Goal: Check status

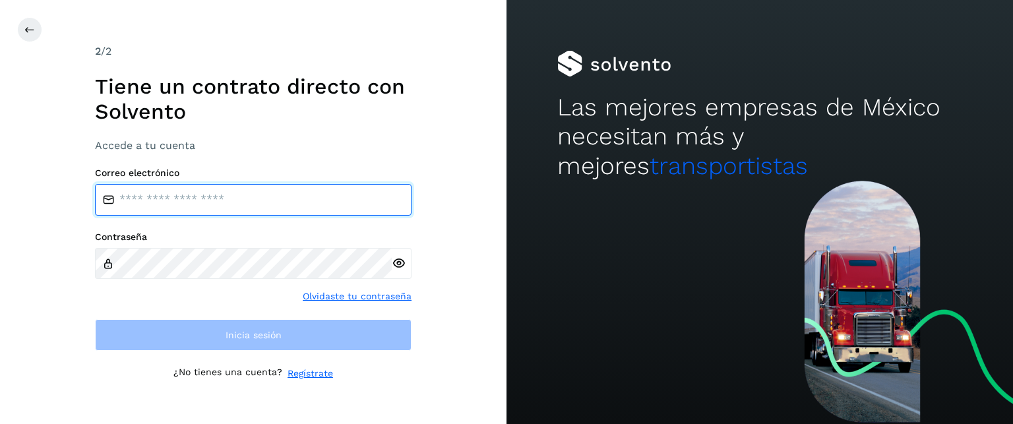
click at [234, 205] on input "email" at bounding box center [253, 200] width 317 height 32
type input "**********"
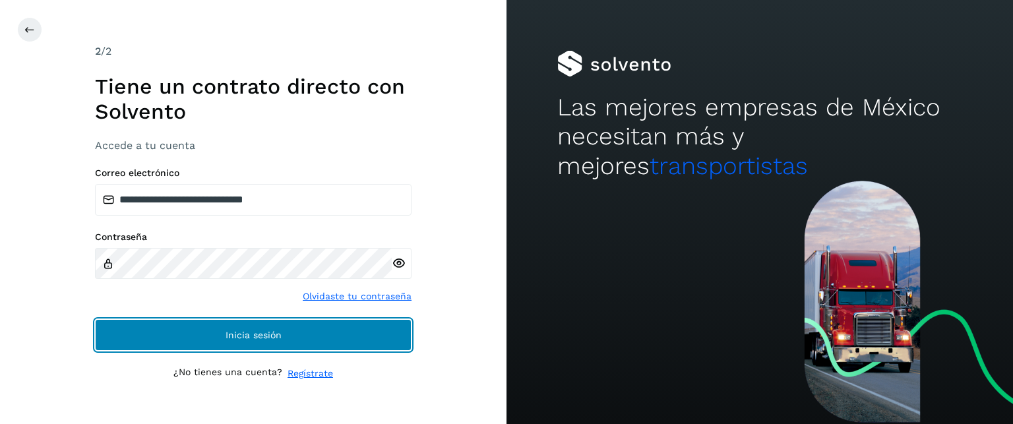
click at [216, 335] on button "Inicia sesión" at bounding box center [253, 335] width 317 height 32
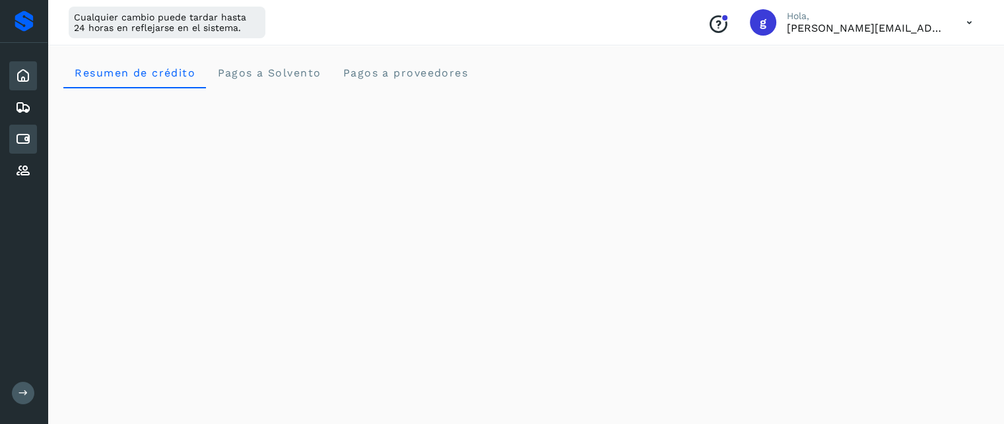
click at [19, 135] on icon at bounding box center [23, 139] width 16 height 16
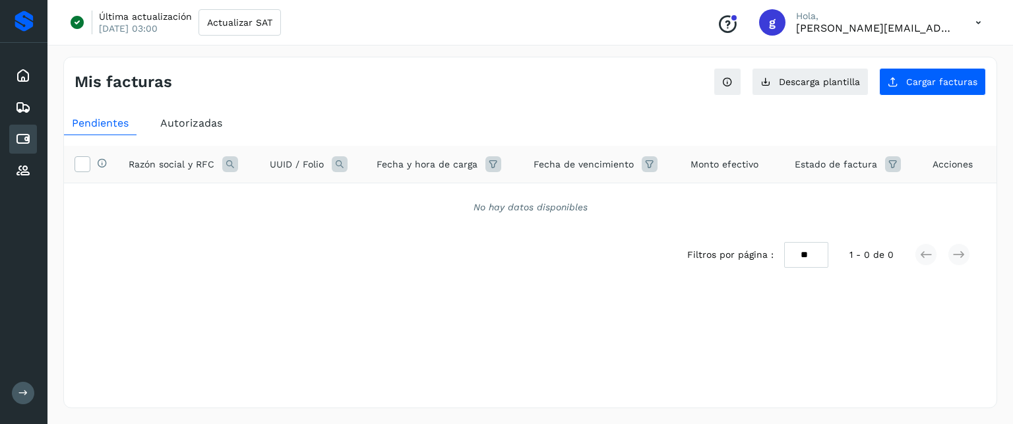
click at [177, 125] on span "Autorizadas" at bounding box center [191, 123] width 62 height 13
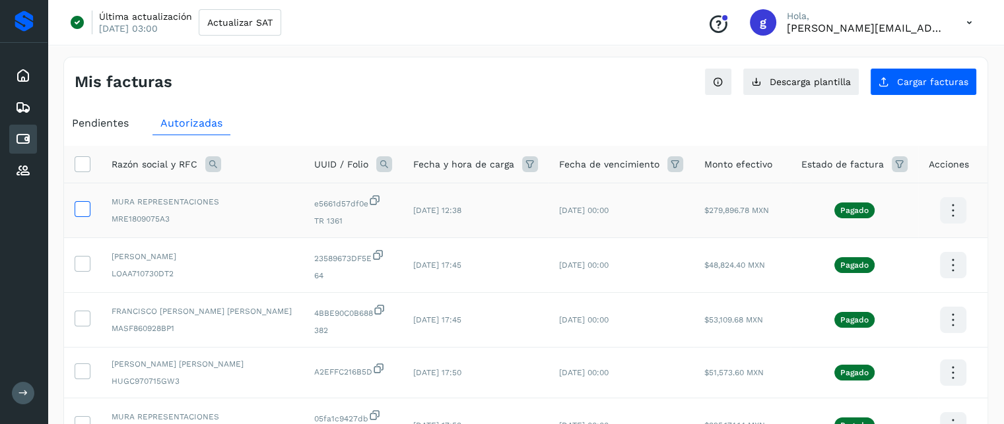
click at [86, 212] on icon at bounding box center [82, 208] width 14 height 14
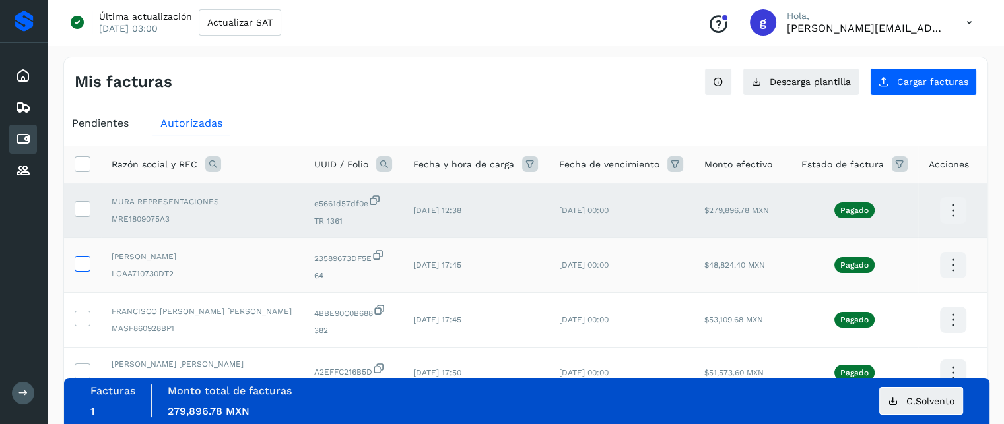
click at [82, 260] on icon at bounding box center [82, 263] width 14 height 14
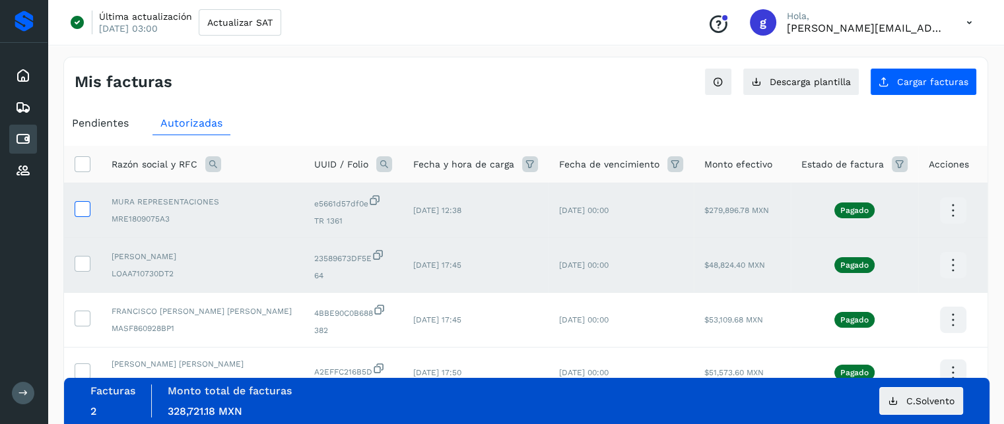
click at [79, 206] on icon at bounding box center [82, 208] width 14 height 14
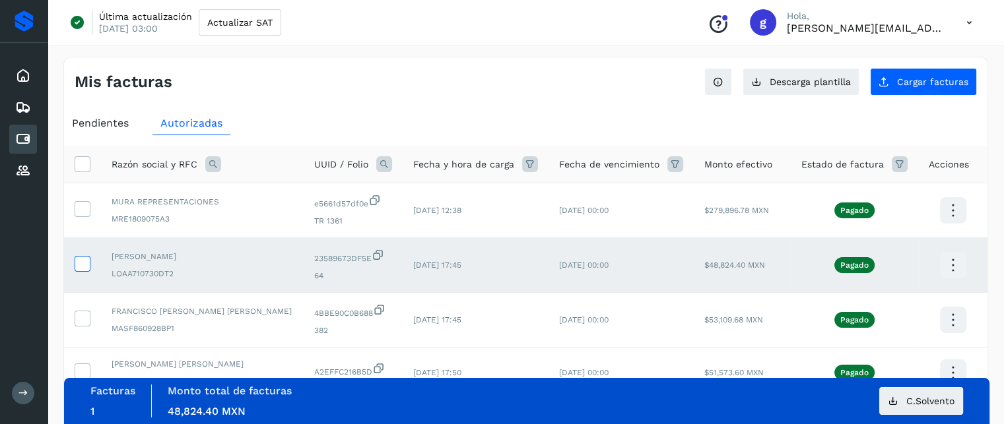
click at [83, 262] on icon at bounding box center [82, 263] width 14 height 14
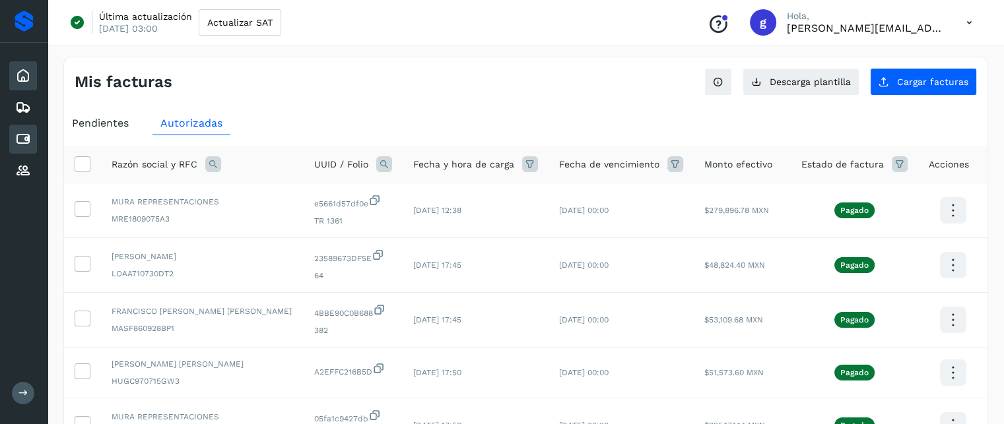
click at [24, 78] on icon at bounding box center [23, 76] width 16 height 16
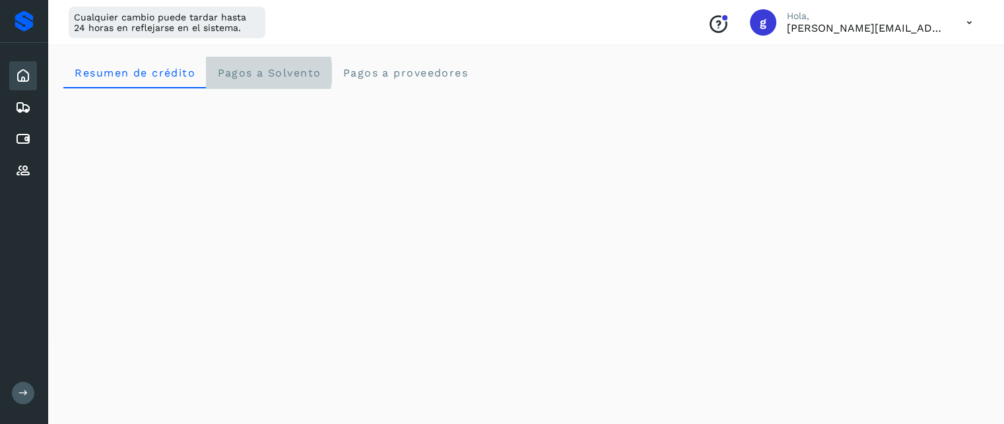
click at [284, 75] on span "Pagos a Solvento" at bounding box center [268, 73] width 104 height 13
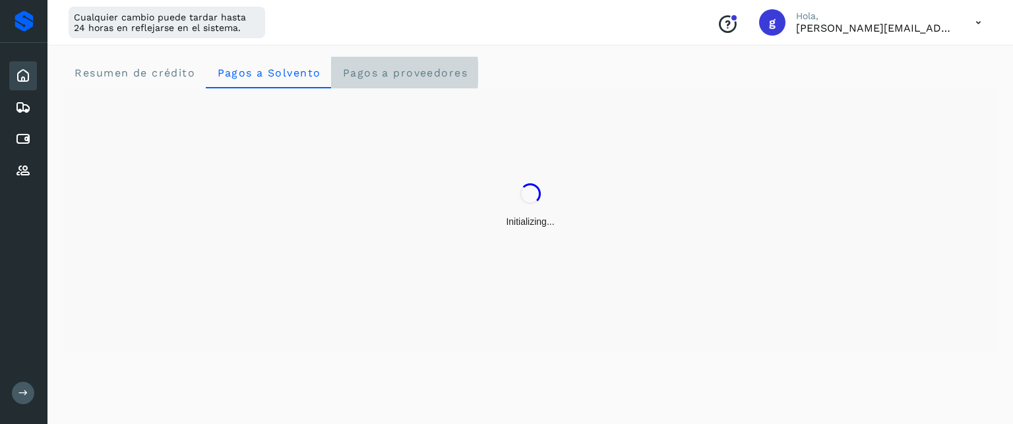
click at [366, 73] on span "Pagos a proveedores" at bounding box center [405, 73] width 126 height 13
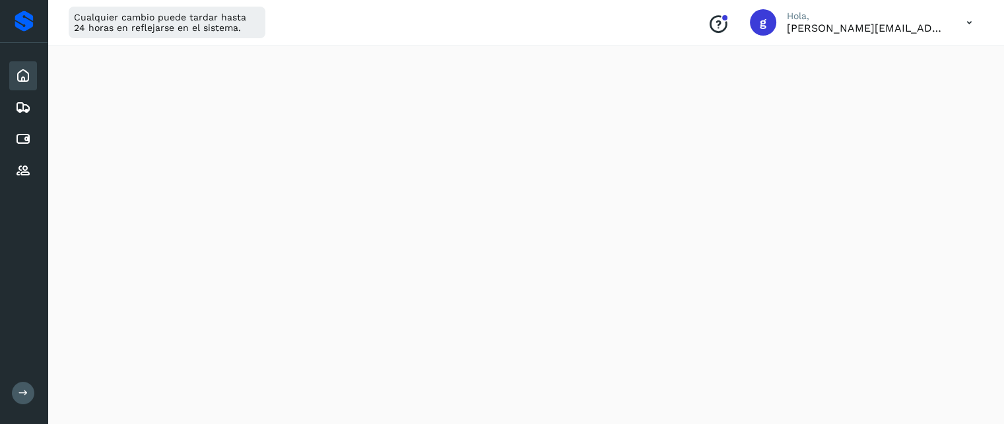
scroll to position [472, 0]
